Goal: Transaction & Acquisition: Purchase product/service

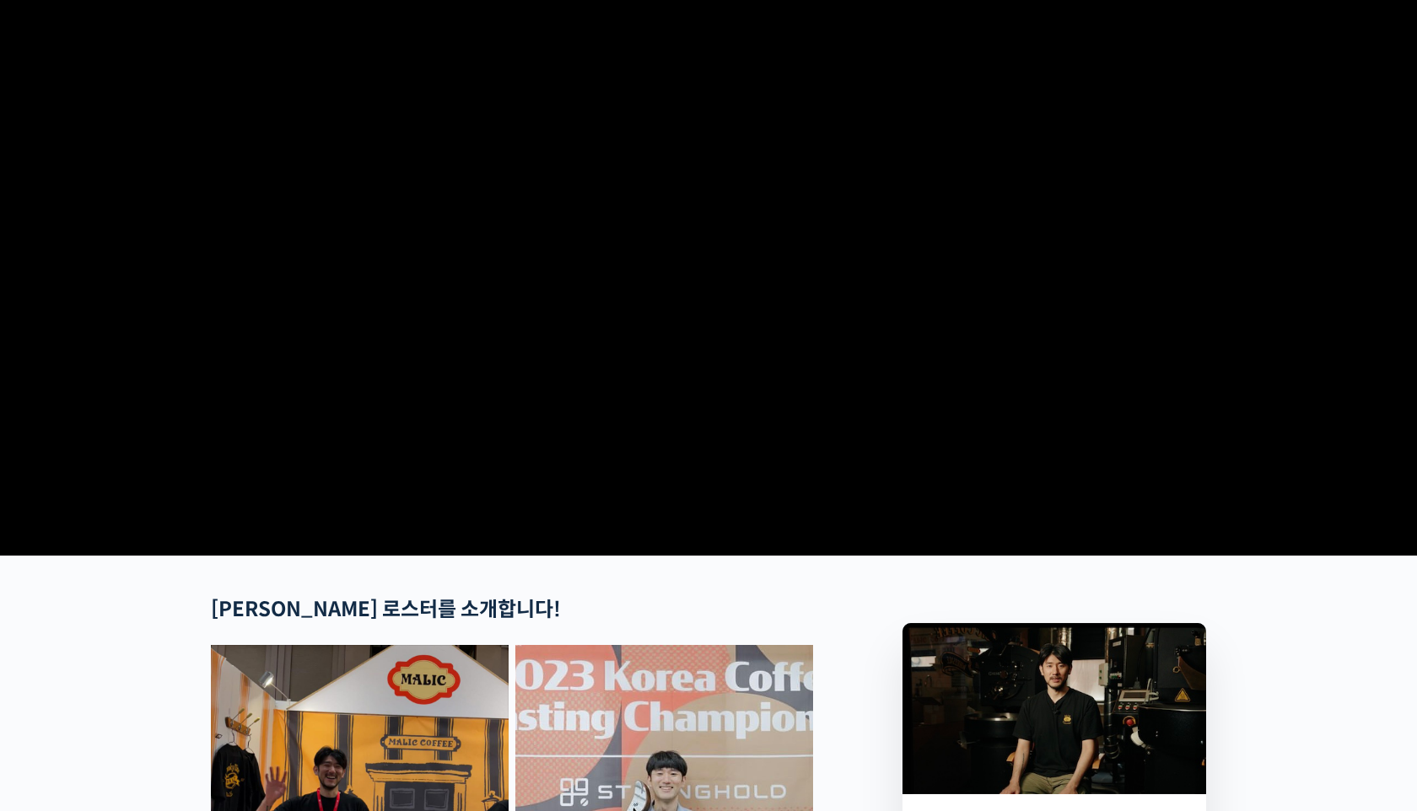
scroll to position [128, 0]
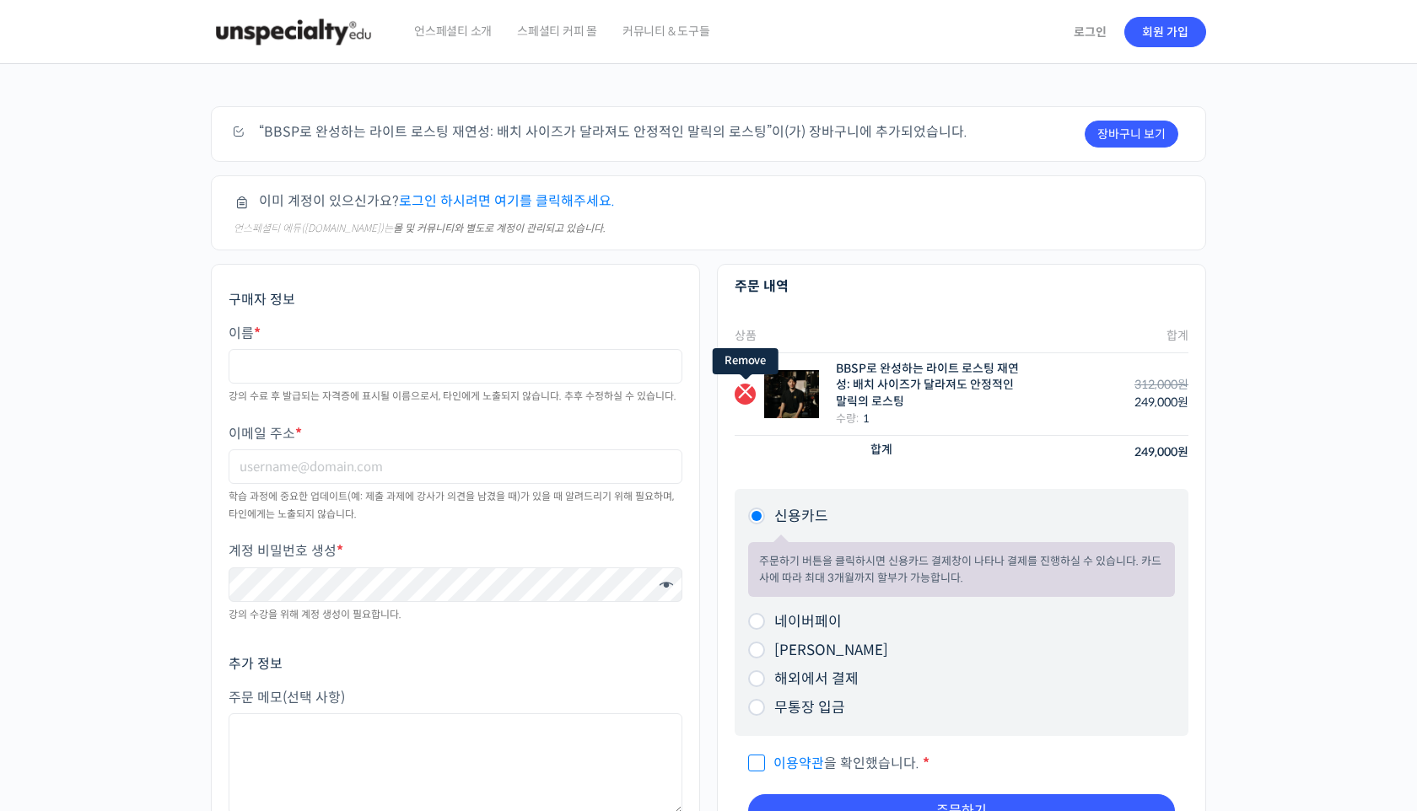
click at [746, 393] on link "×" at bounding box center [745, 394] width 21 height 21
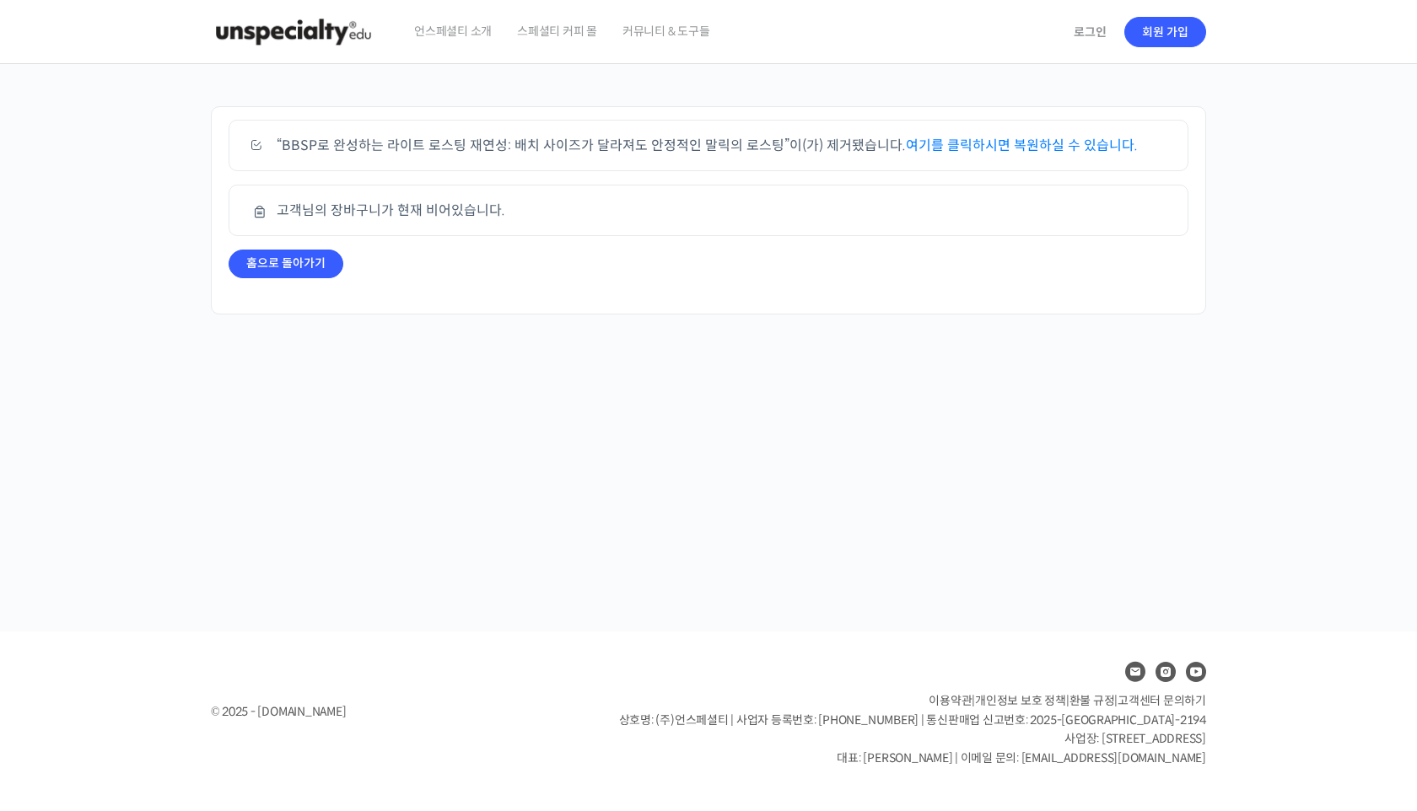
click at [335, 38] on img at bounding box center [293, 32] width 165 height 51
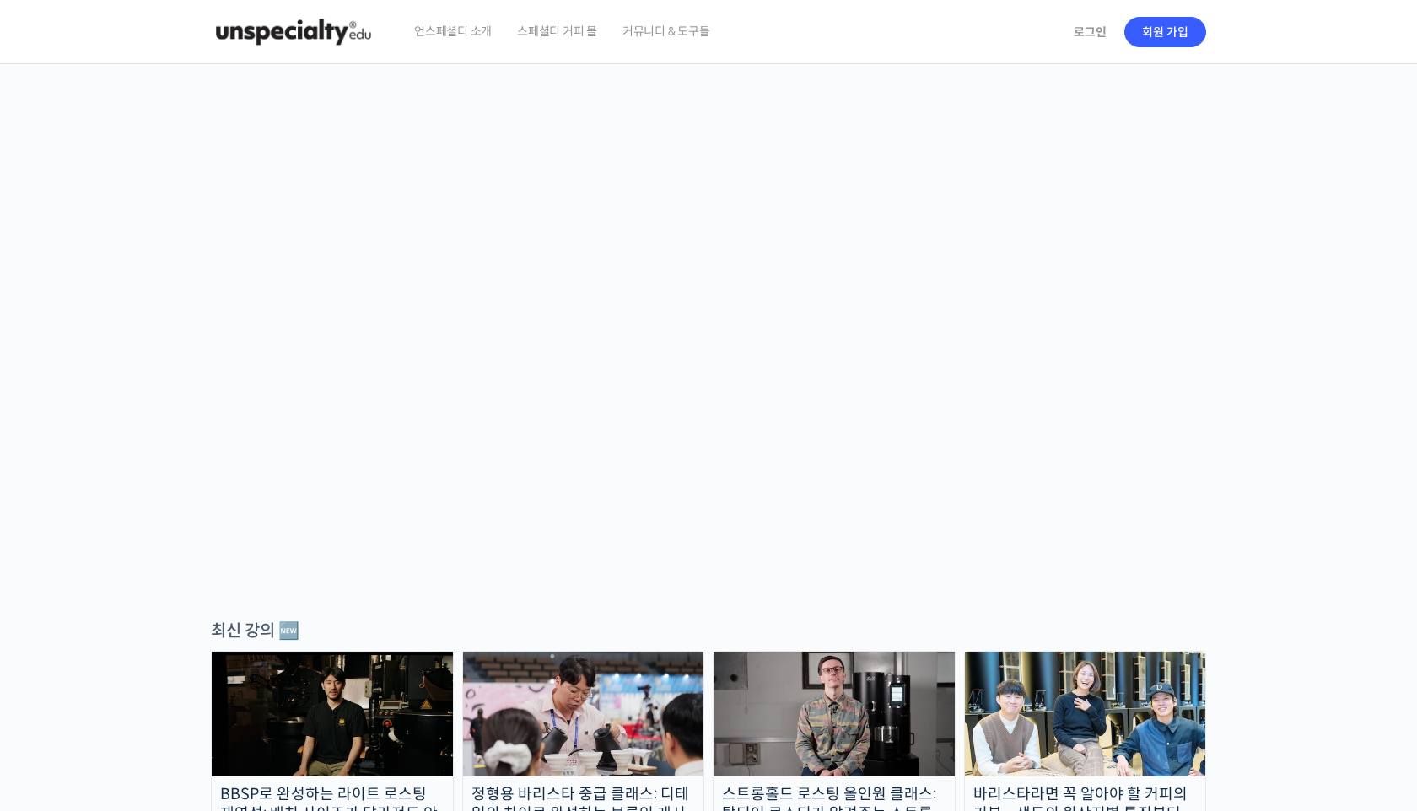
click at [351, 785] on div "BBSP로 완성하는 라이트 로스팅 재연성: 배치 사이즈가 달라져도 안정적인 말릭의 로스팅 – 언스페셜티 에듀" at bounding box center [332, 823] width 241 height 76
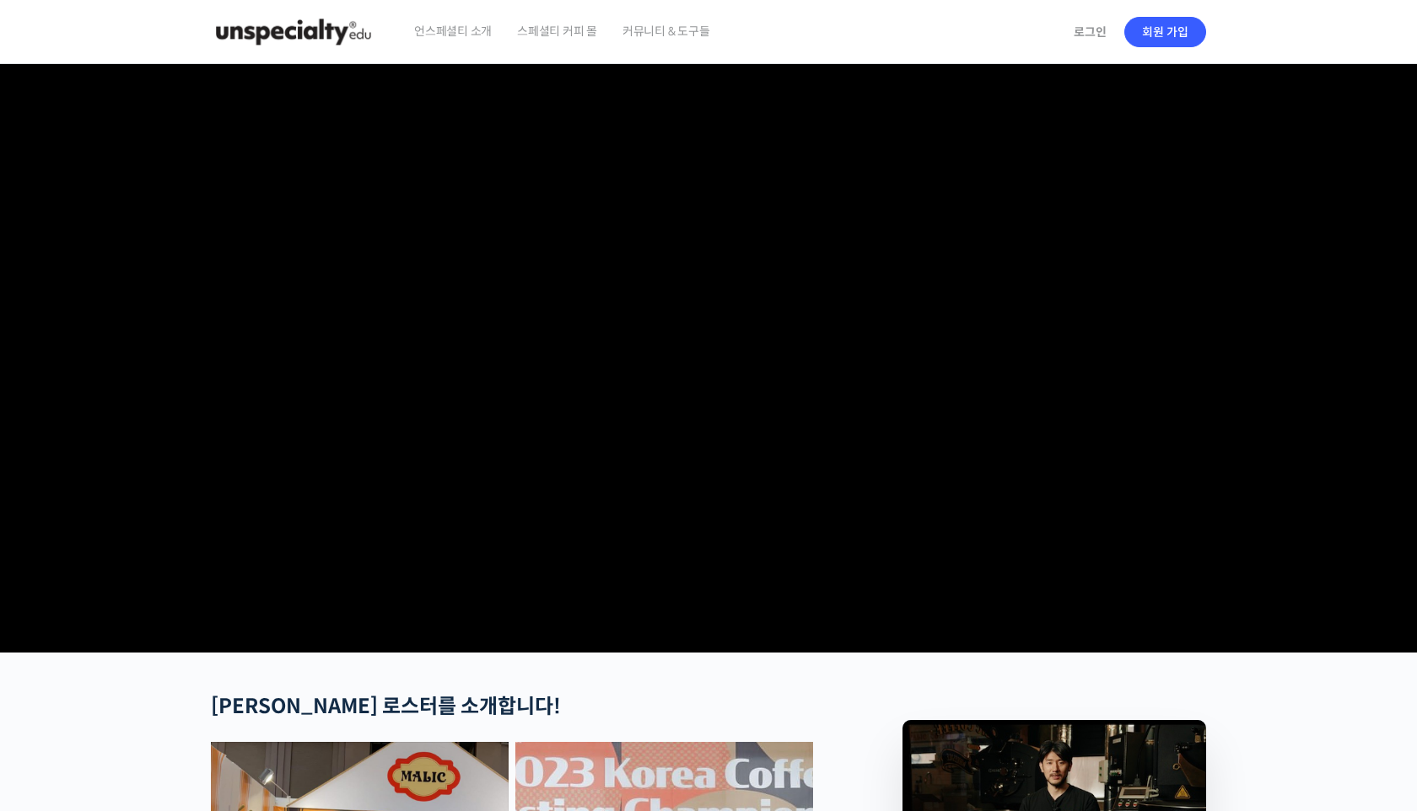
checkbox input "true"
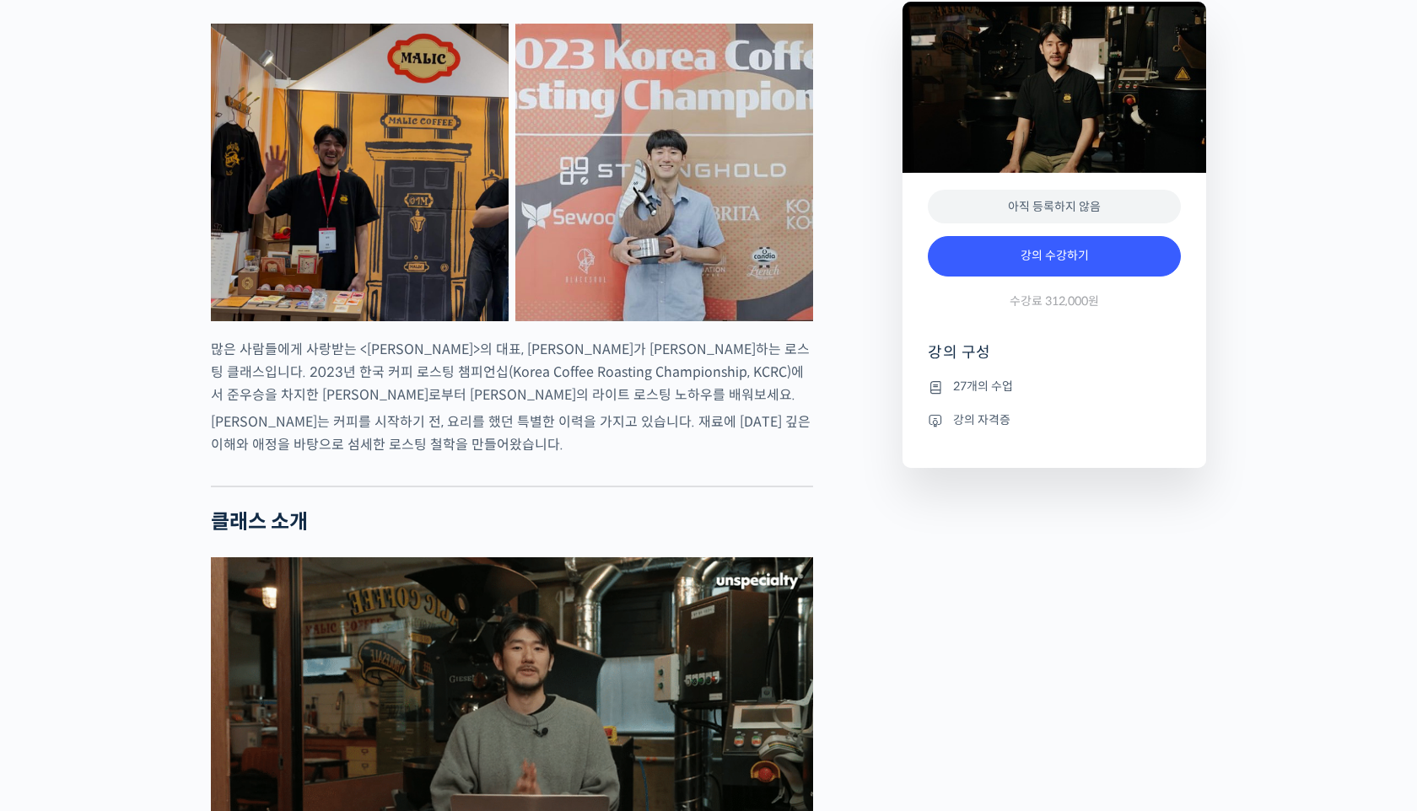
scroll to position [785, 0]
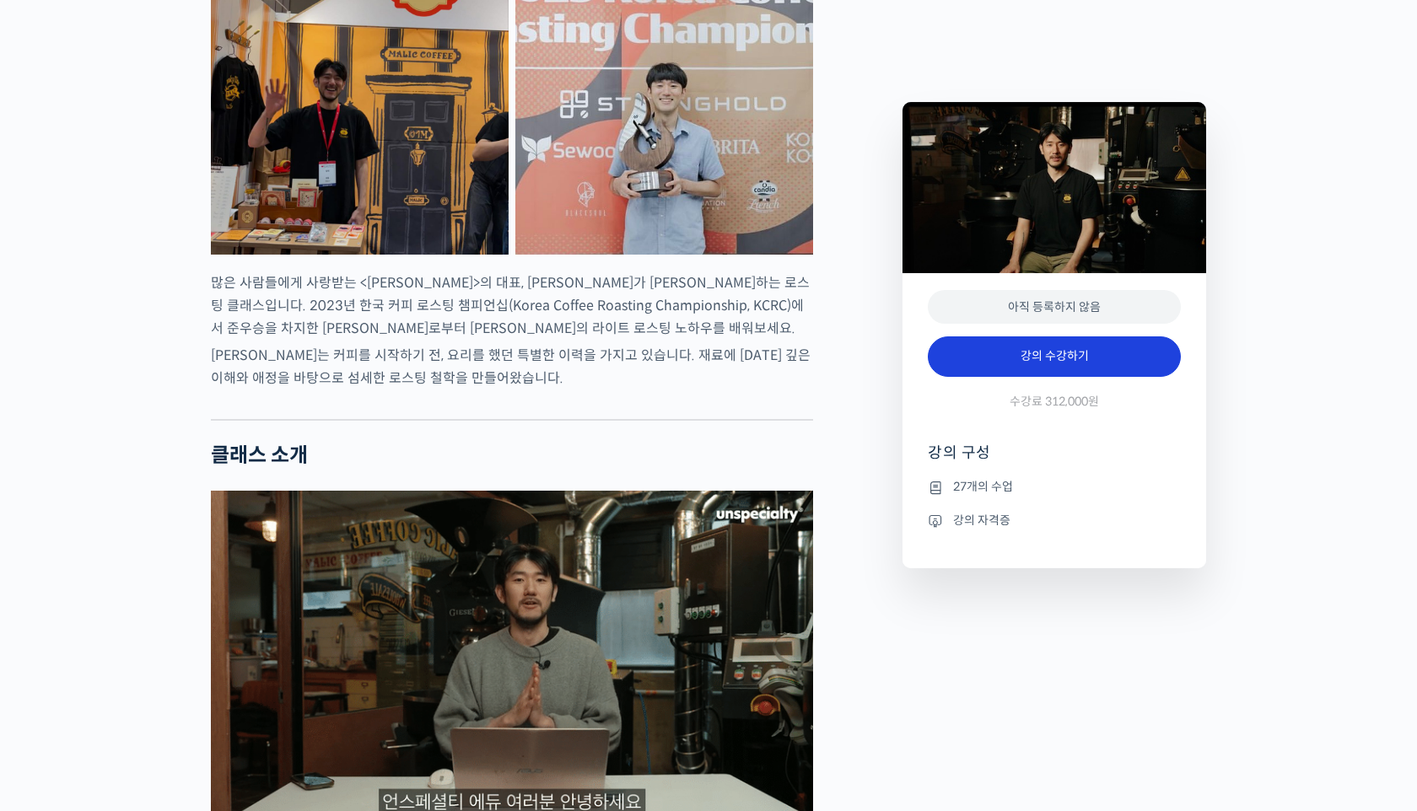
click at [1033, 364] on link "강의 수강하기" at bounding box center [1054, 357] width 253 height 40
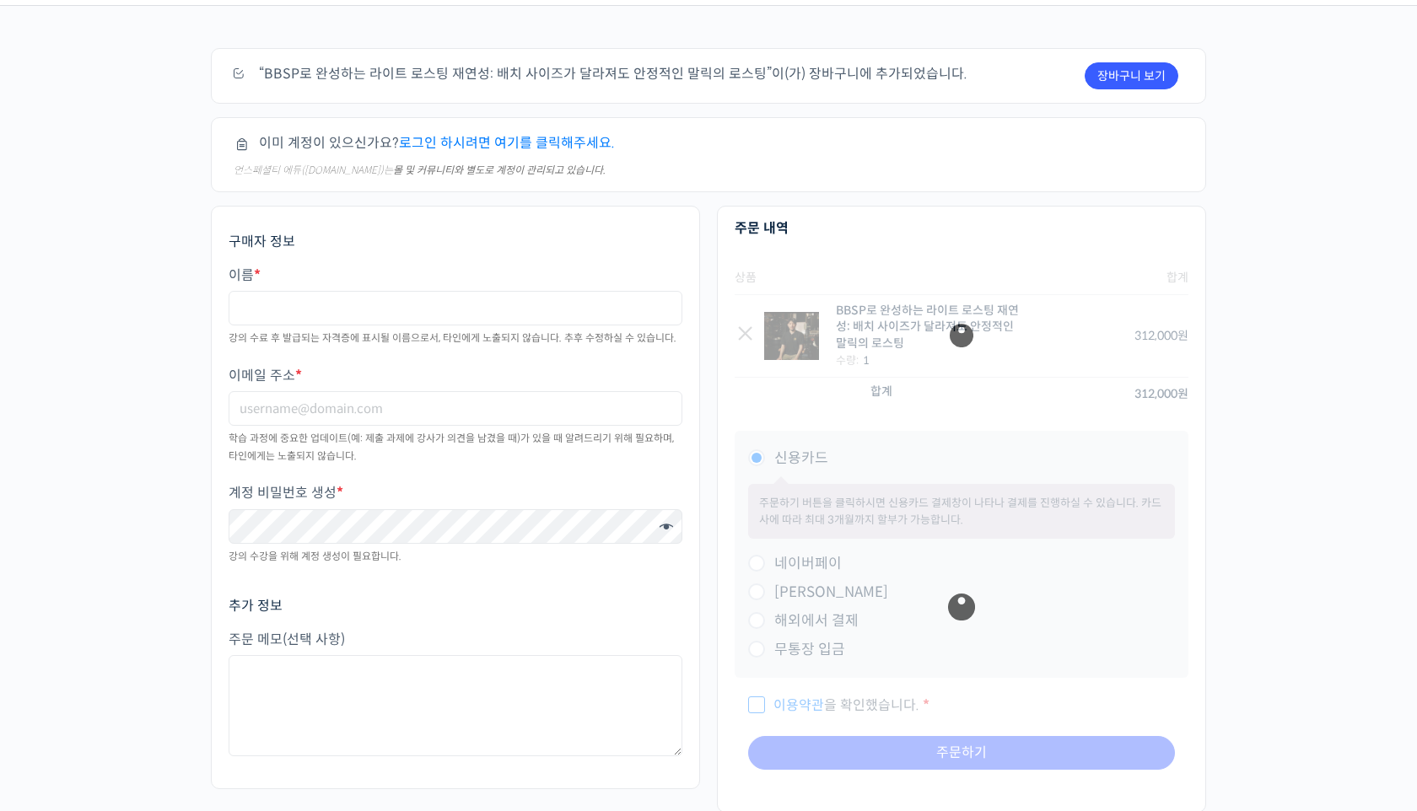
scroll to position [62, 0]
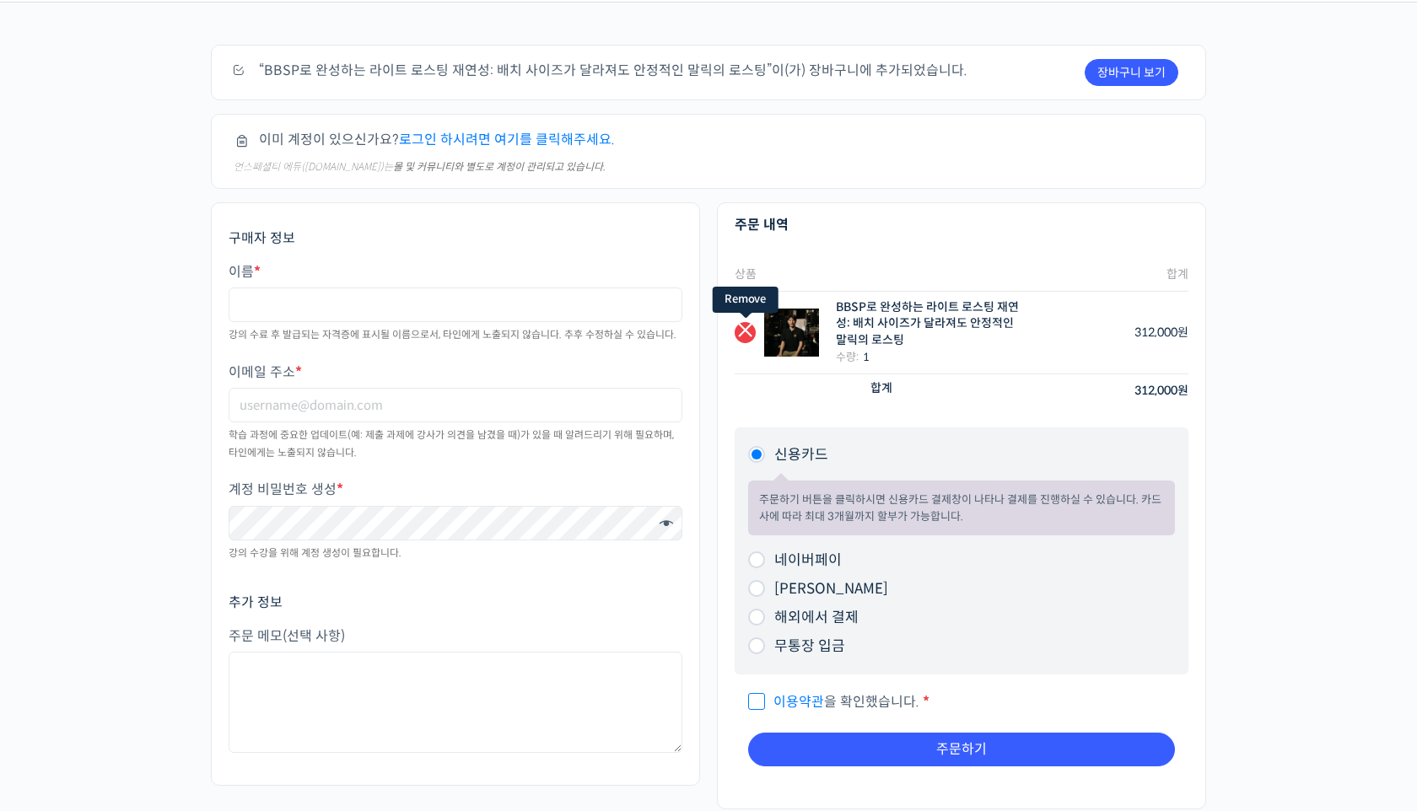
click at [741, 336] on link "×" at bounding box center [745, 332] width 21 height 21
